Goal: Navigation & Orientation: Go to known website

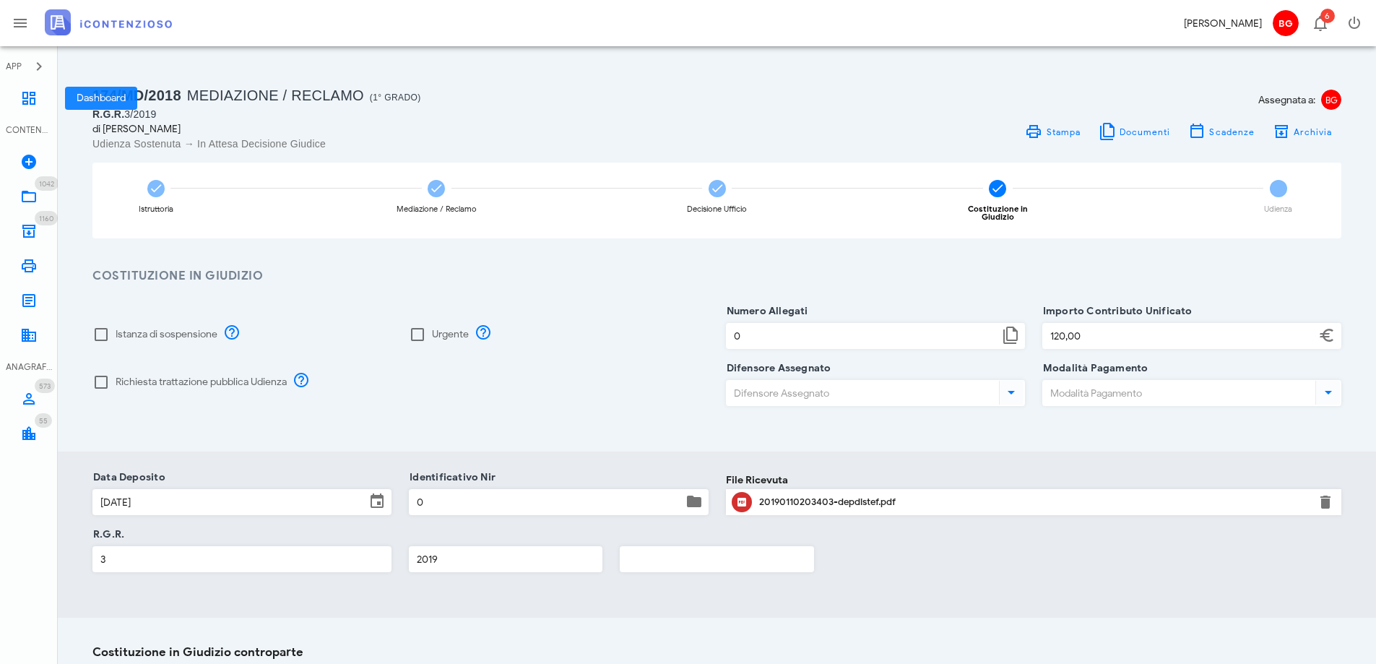
scroll to position [55, 0]
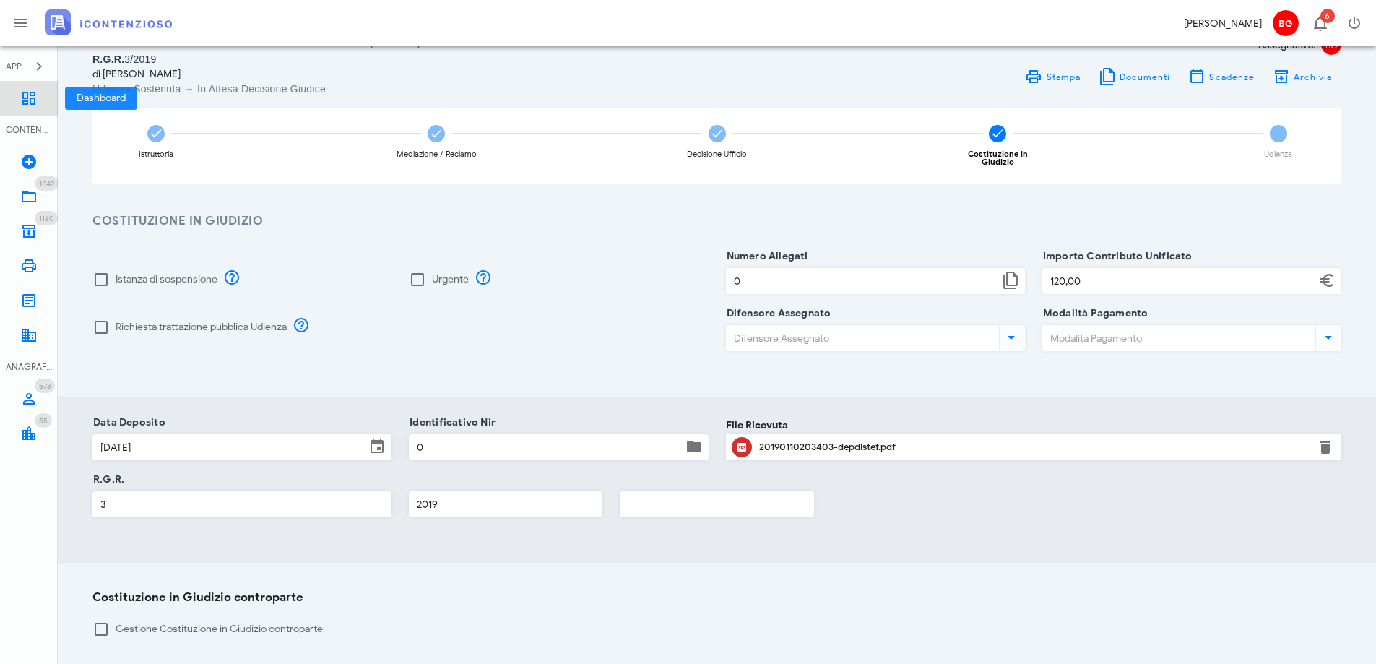
click at [43, 98] on link "Dashboard" at bounding box center [29, 98] width 58 height 35
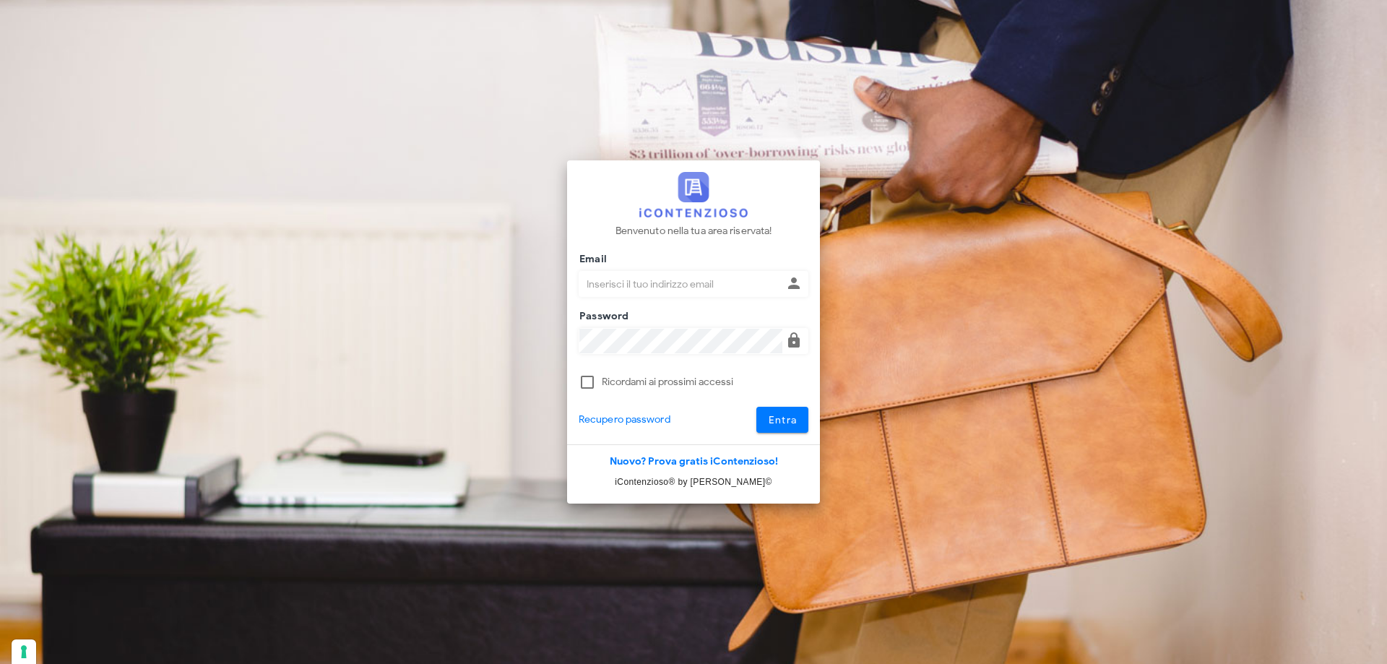
type input "[EMAIL_ADDRESS][DOMAIN_NAME]"
click at [789, 406] on div at bounding box center [693, 401] width 230 height 10
click at [793, 415] on span "Entra" at bounding box center [783, 420] width 30 height 12
